Goal: Task Accomplishment & Management: Manage account settings

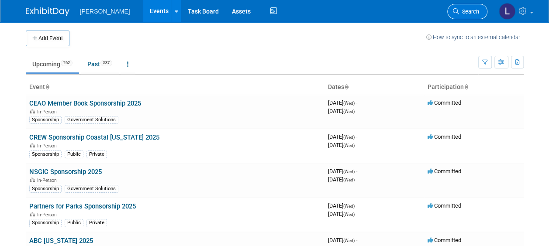
click at [473, 11] on span "Search" at bounding box center [469, 11] width 20 height 7
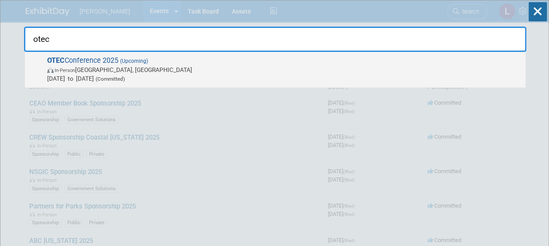
type input "otec"
click at [275, 72] on span "In-Person Columbus, OH" at bounding box center [284, 70] width 474 height 9
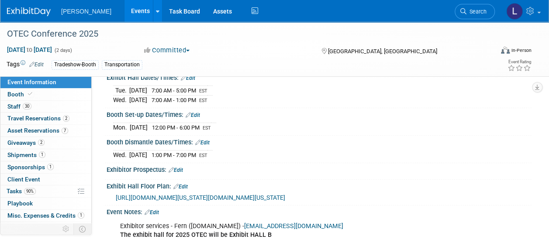
scroll to position [104, 0]
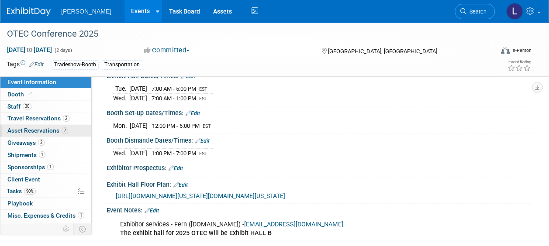
click at [22, 128] on span "Asset Reservations 7" at bounding box center [37, 130] width 61 height 7
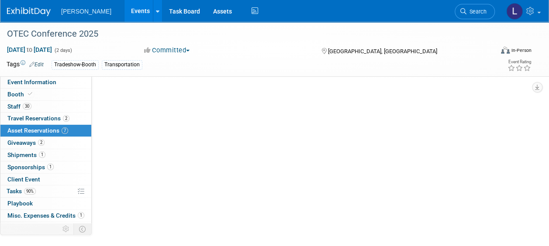
scroll to position [0, 0]
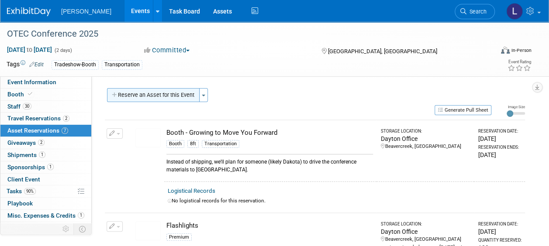
click at [158, 92] on button "Reserve an Asset for this Event" at bounding box center [153, 95] width 93 height 14
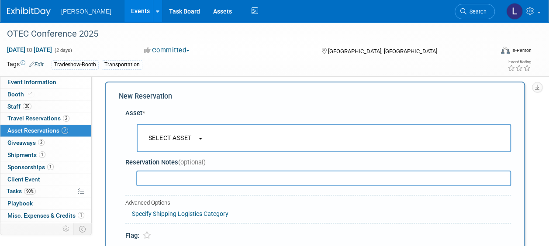
scroll to position [8, 0]
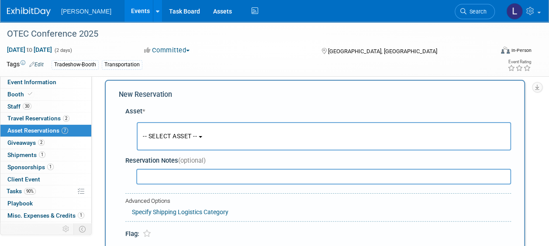
click at [170, 149] on button "-- SELECT ASSET --" at bounding box center [324, 136] width 375 height 28
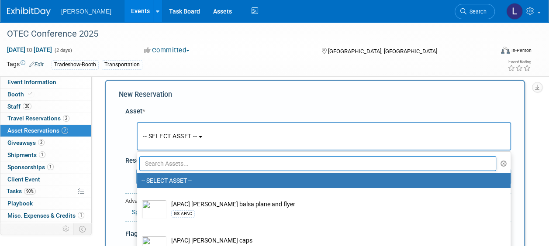
click at [171, 166] on input "text" at bounding box center [317, 163] width 357 height 15
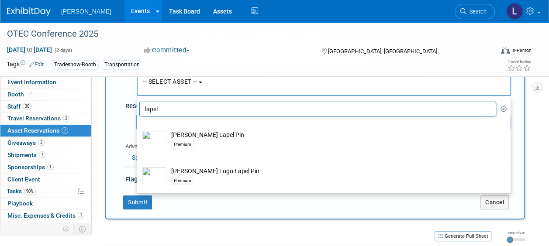
scroll to position [63, 0]
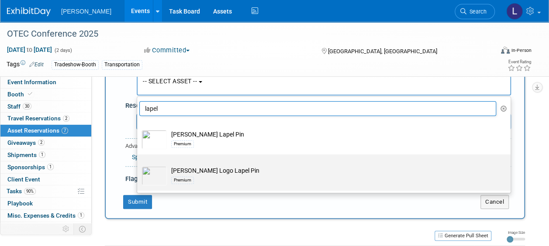
type input "lapel"
click at [213, 168] on td "[PERSON_NAME] Logo Lapel Pin Premium" at bounding box center [330, 176] width 326 height 19
click at [139, 165] on input "[PERSON_NAME] Logo Lapel Pin Premium" at bounding box center [136, 163] width 6 height 6
select select "10726570"
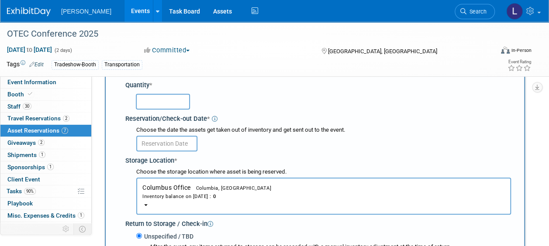
scroll to position [98, 0]
click at [206, 185] on span "Columbia, [GEOGRAPHIC_DATA]" at bounding box center [231, 188] width 81 height 6
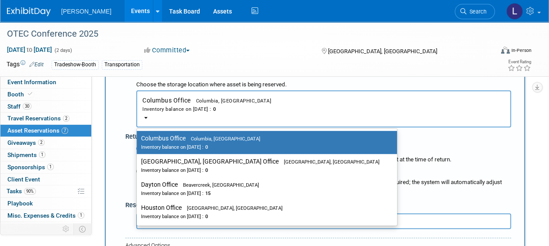
scroll to position [186, 0]
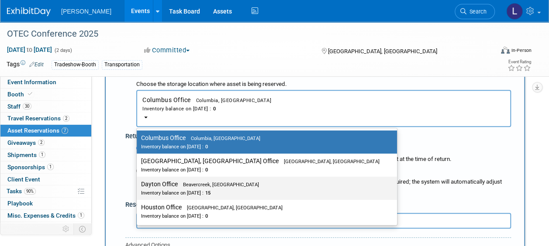
click at [206, 185] on span "Beavercreek, [GEOGRAPHIC_DATA]" at bounding box center [218, 185] width 81 height 6
click at [138, 185] on input "Dayton Office Beavercreek, [GEOGRAPHIC_DATA] Inventory balance on [DATE] : 15" at bounding box center [135, 185] width 6 height 6
select select "11223930"
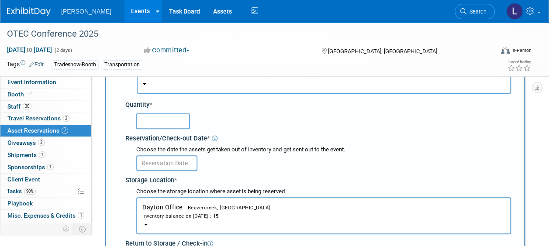
scroll to position [78, 0]
click at [177, 118] on input "text" at bounding box center [163, 122] width 54 height 16
type input "5"
click at [181, 163] on input "text" at bounding box center [166, 164] width 61 height 16
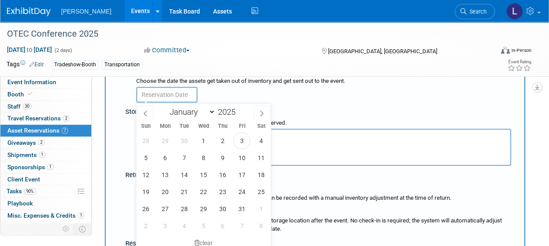
scroll to position [155, 0]
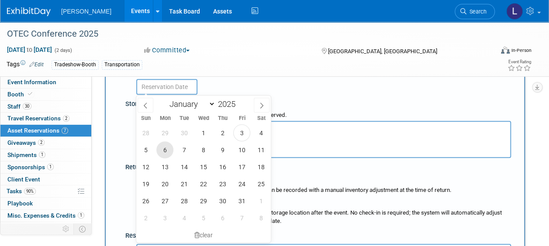
click at [165, 148] on span "6" at bounding box center [164, 150] width 17 height 17
type input "[DATE]"
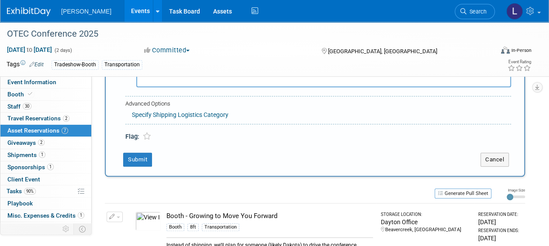
scroll to position [330, 0]
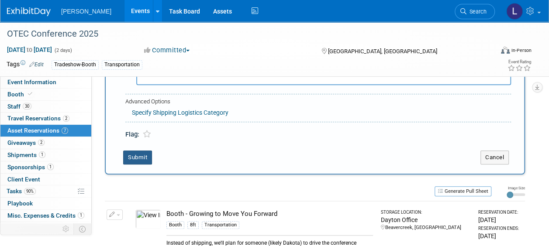
click at [145, 159] on button "Submit" at bounding box center [137, 158] width 29 height 14
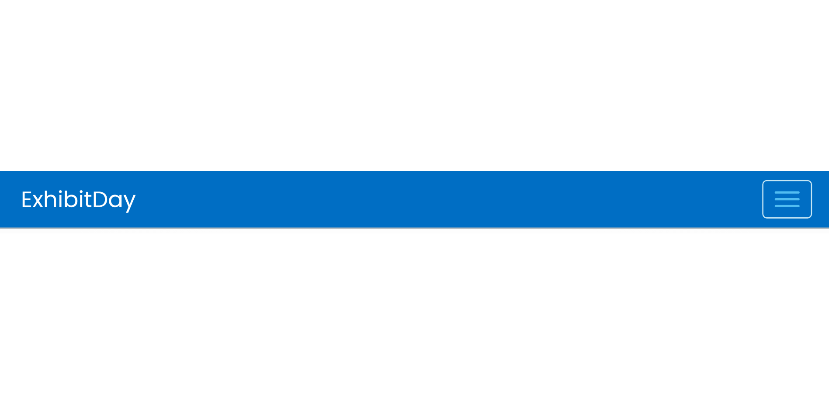
scroll to position [573, 0]
